Goal: Find specific page/section: Find specific page/section

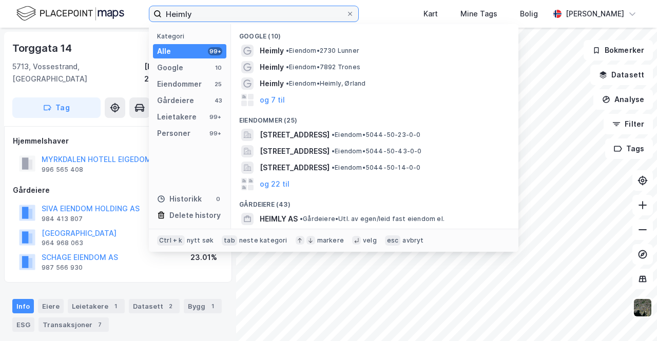
drag, startPoint x: 204, startPoint y: 17, endPoint x: 67, endPoint y: 36, distance: 138.9
click at [67, 36] on div "Heimly Kategori Alle 99+ Google 10 Eiendommer 25 Gårdeiere 43 Leietakere 99+ Pe…" at bounding box center [328, 170] width 657 height 341
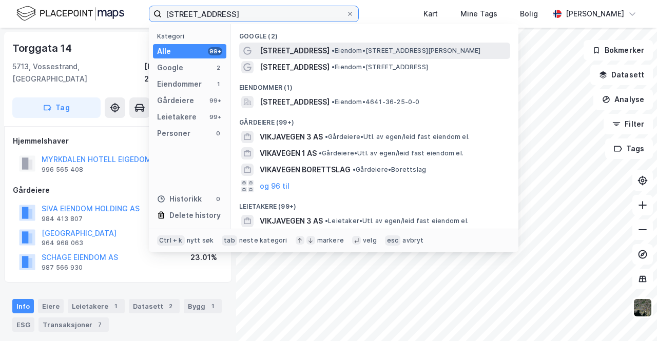
type input "[STREET_ADDRESS]"
click at [299, 49] on span "[STREET_ADDRESS]" at bounding box center [295, 51] width 70 height 12
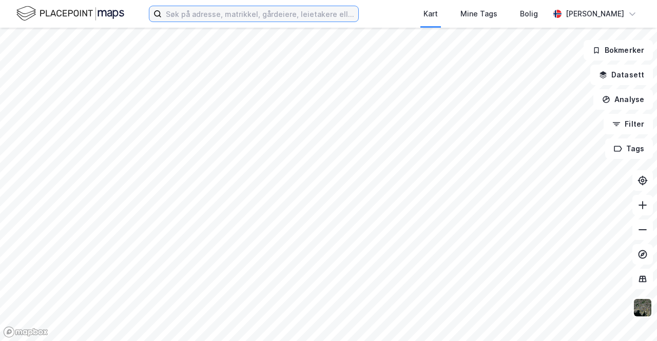
click at [222, 21] on input at bounding box center [260, 13] width 197 height 15
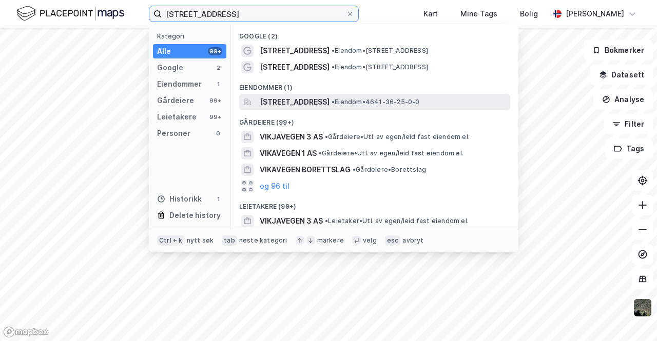
type input "[STREET_ADDRESS]"
click at [330, 103] on span "[STREET_ADDRESS]" at bounding box center [295, 102] width 70 height 12
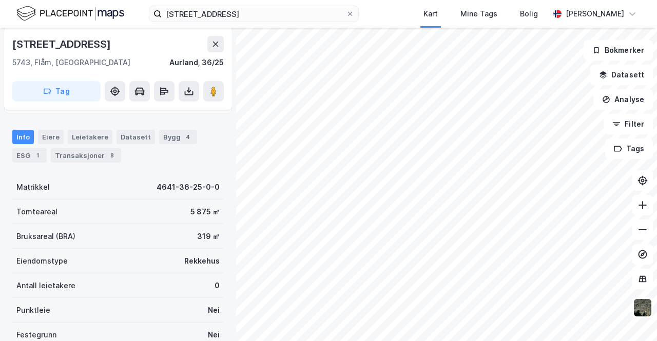
scroll to position [155, 0]
